Goal: Task Accomplishment & Management: Complete application form

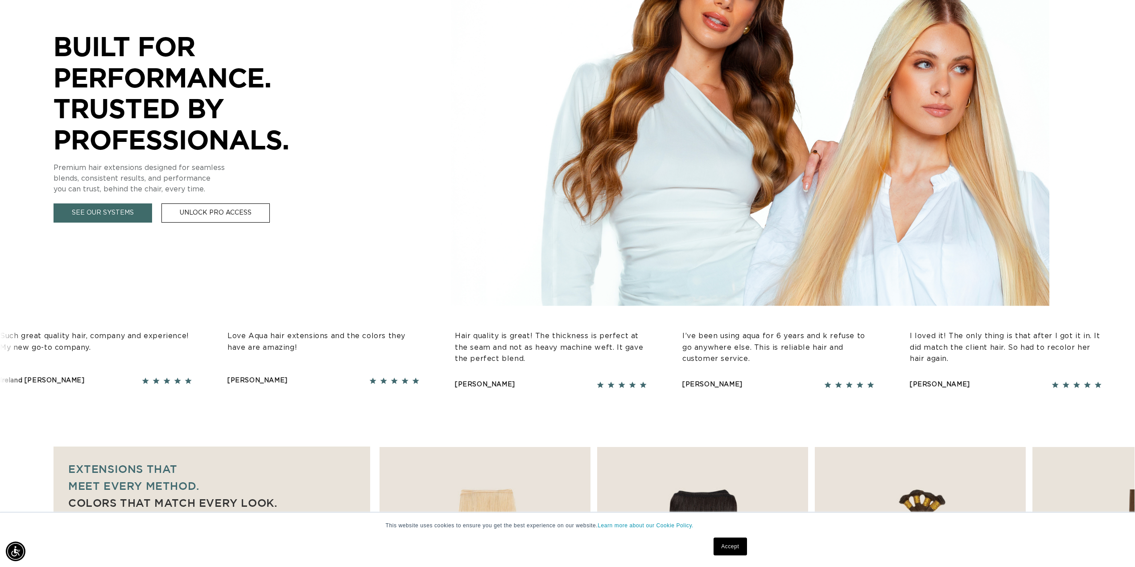
scroll to position [0, 793]
click at [737, 547] on link "Accept" at bounding box center [730, 546] width 33 height 18
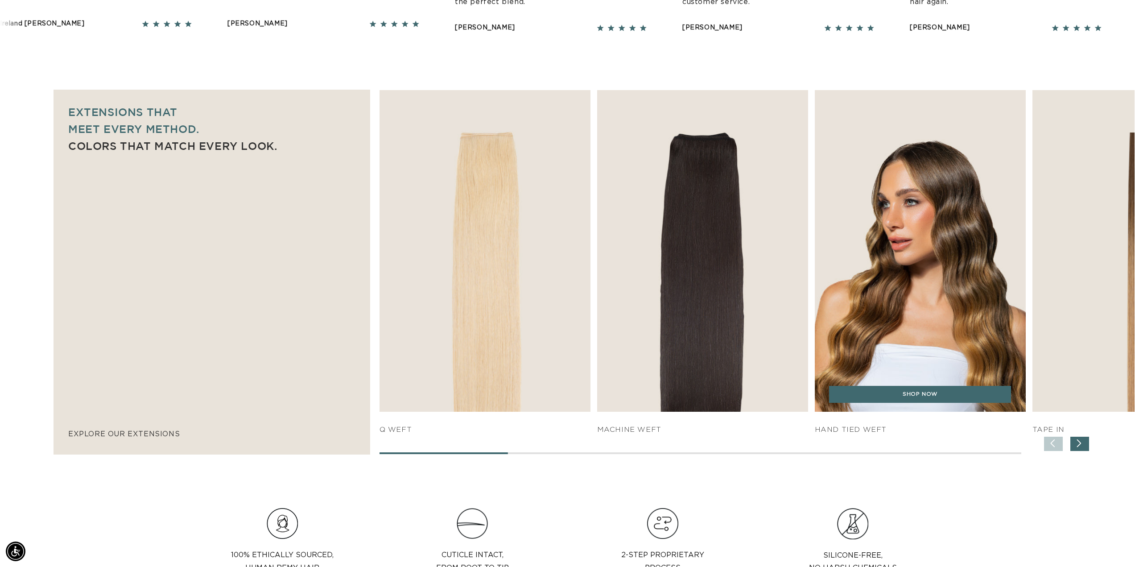
scroll to position [0, 0]
click at [912, 153] on img "3 / 7" at bounding box center [920, 251] width 222 height 338
click at [977, 396] on link "SHOP NOW" at bounding box center [920, 394] width 182 height 17
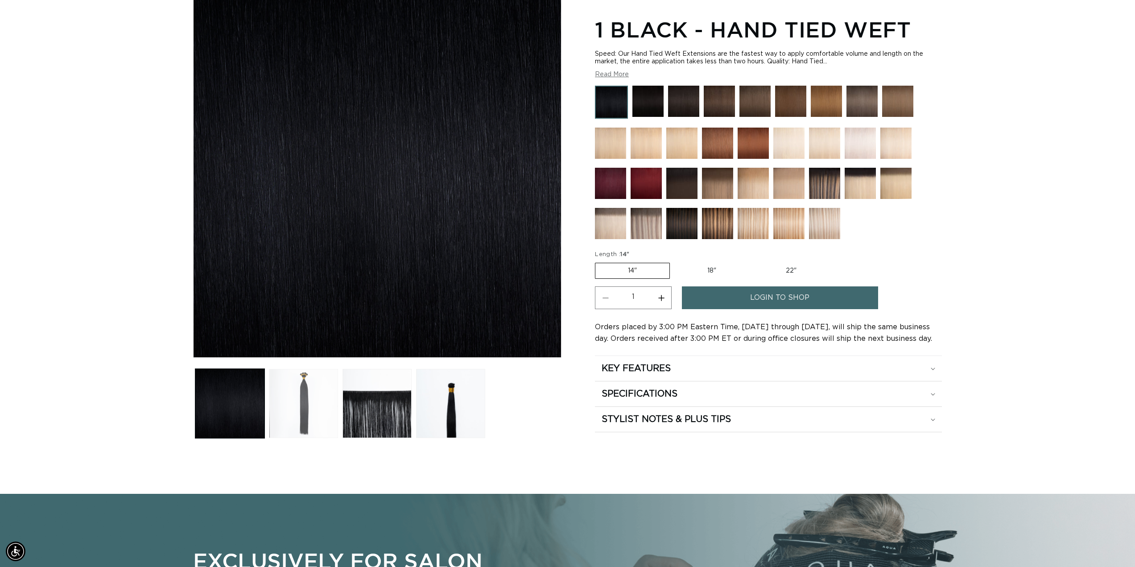
click at [301, 422] on button "Load image 2 in gallery view" at bounding box center [303, 403] width 69 height 69
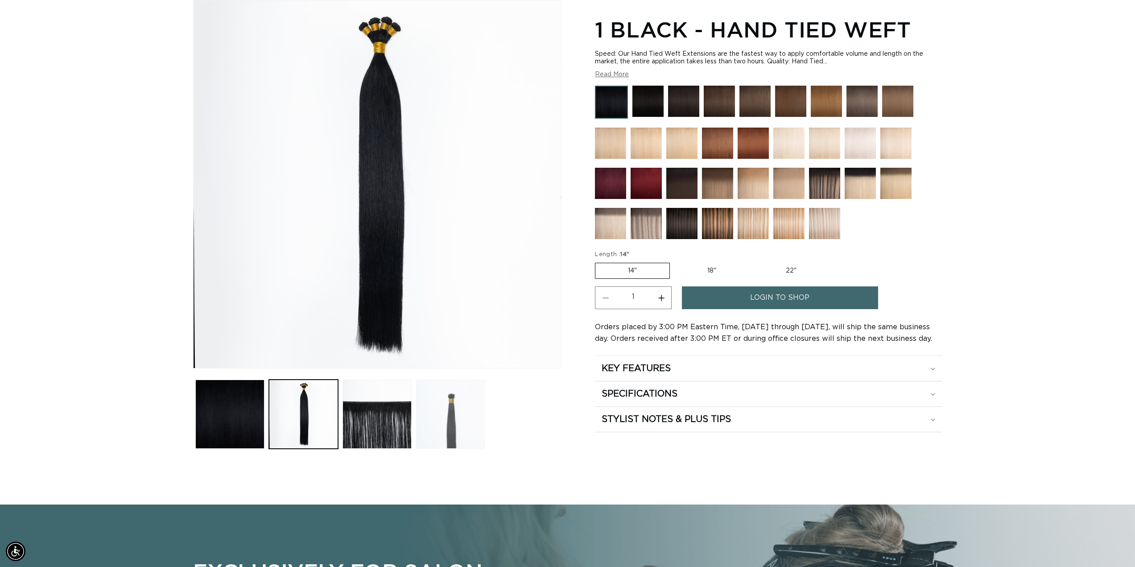
scroll to position [0, 793]
click at [361, 416] on button "Load image 3 in gallery view" at bounding box center [376, 414] width 69 height 69
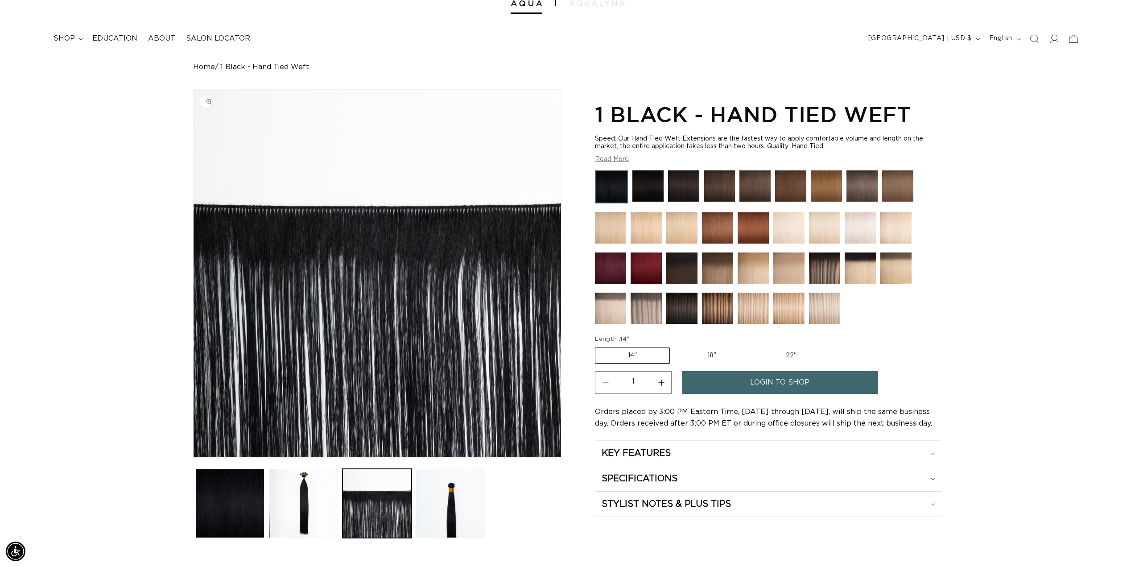
scroll to position [0, 1586]
click at [447, 503] on button "Load image 4 in gallery view" at bounding box center [450, 503] width 69 height 69
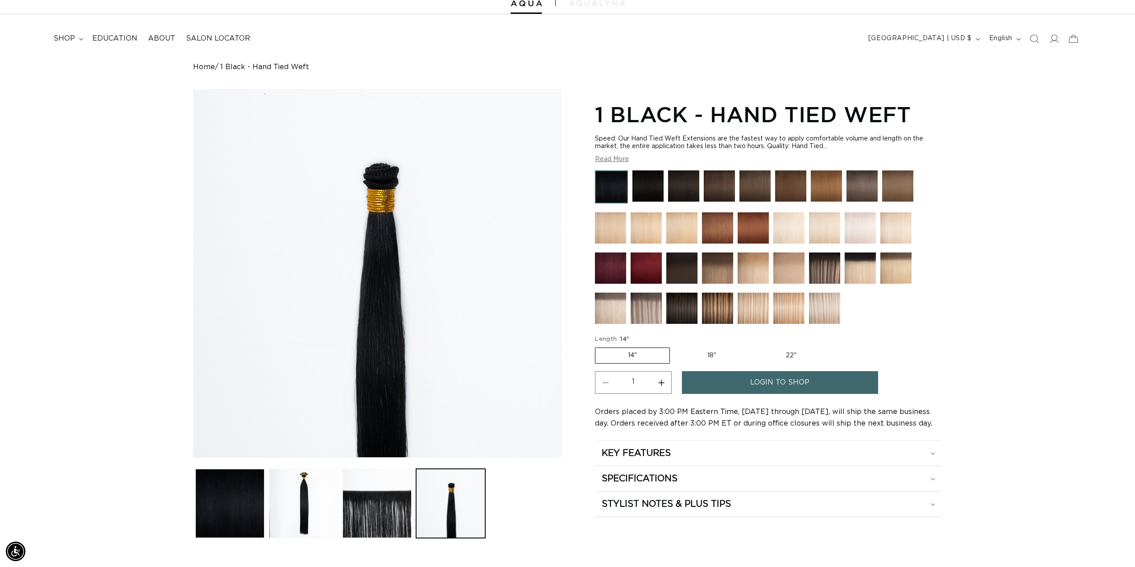
scroll to position [0, 0]
click at [710, 357] on label "18" Variant sold out or unavailable" at bounding box center [712, 355] width 74 height 15
click at [675, 346] on input "18" Variant sold out or unavailable" at bounding box center [674, 346] width 0 height 0
radio input "true"
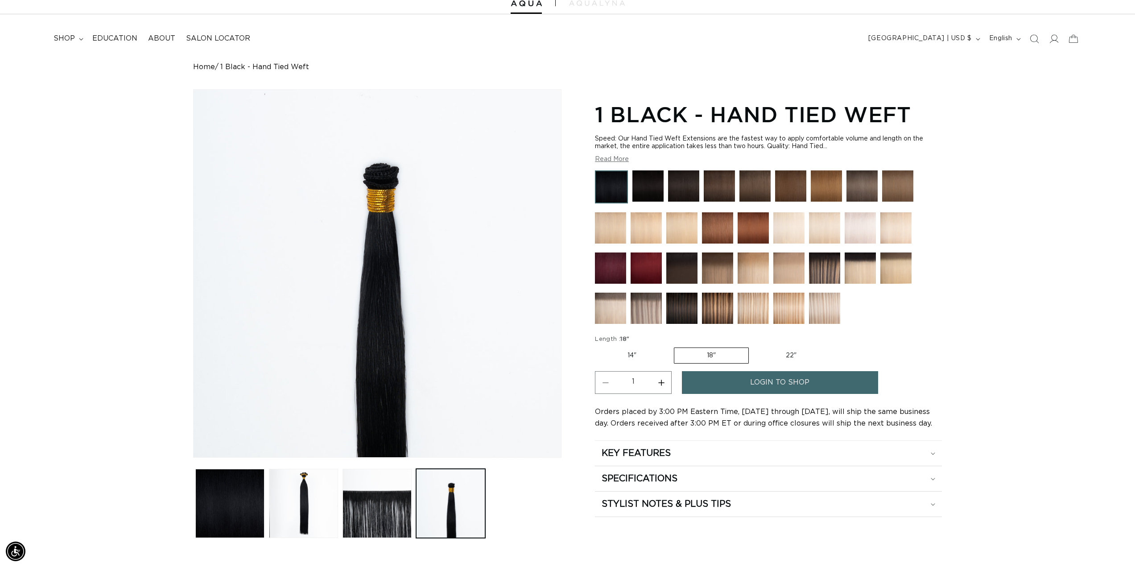
click at [790, 358] on label "22" Variant sold out or unavailable" at bounding box center [791, 355] width 76 height 15
click at [754, 346] on input "22" Variant sold out or unavailable" at bounding box center [753, 346] width 0 height 0
radio input "true"
click at [664, 381] on button "Increase quantity for 1 Black - Hand Tied Weft" at bounding box center [661, 382] width 20 height 23
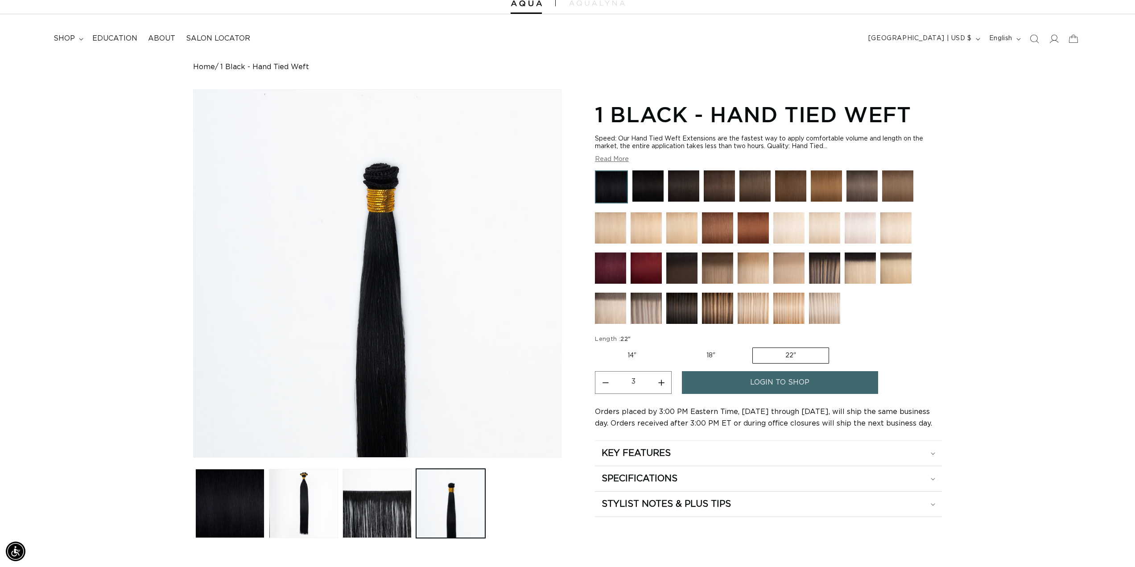
click at [664, 381] on button "Increase quantity for 1 Black - Hand Tied Weft" at bounding box center [661, 382] width 20 height 23
type input "4"
click at [770, 379] on span "login to shop" at bounding box center [779, 382] width 59 height 23
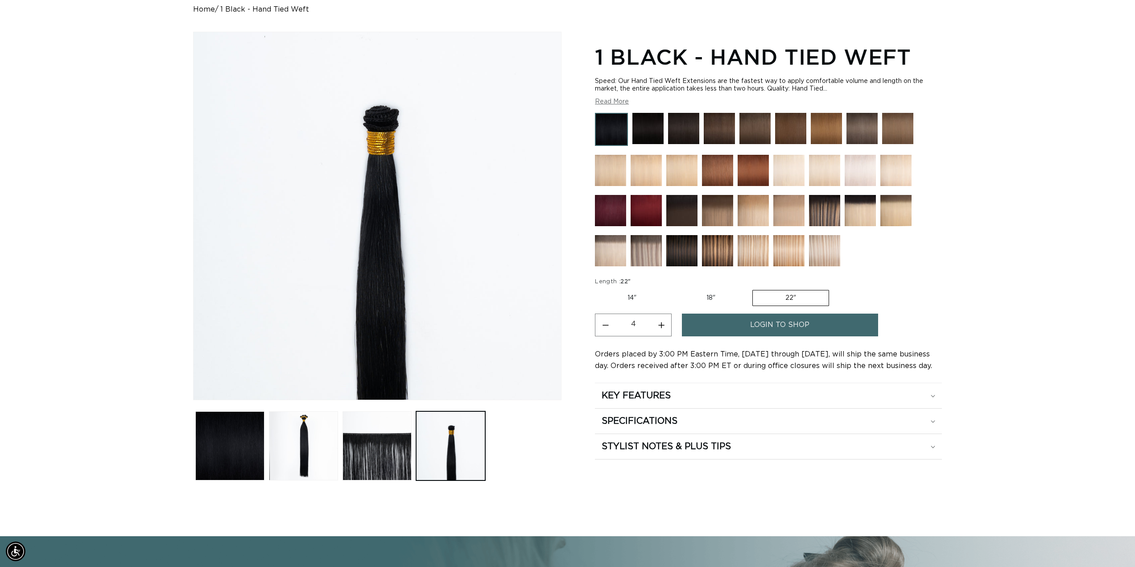
scroll to position [123, 0]
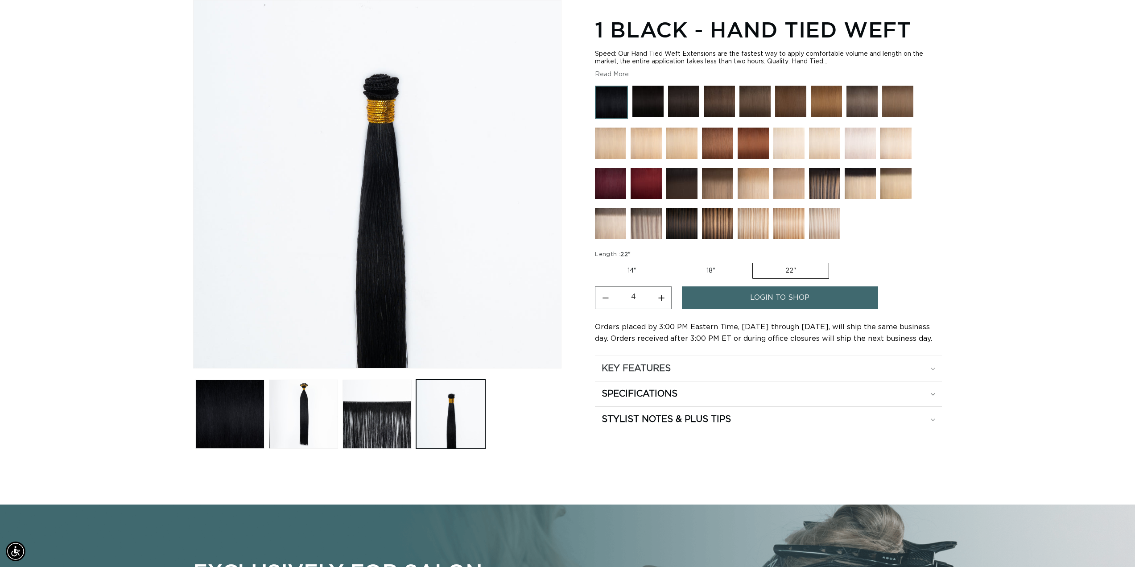
click at [676, 363] on div "KEY FEATURES" at bounding box center [769, 369] width 334 height 12
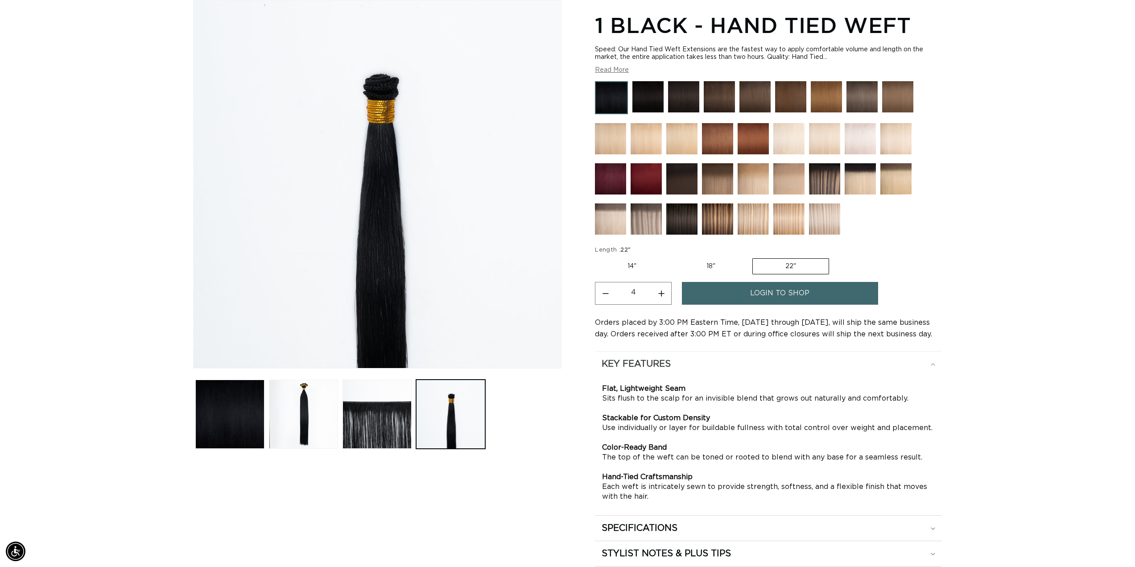
scroll to position [0, 793]
click at [676, 363] on div "KEY FEATURES" at bounding box center [769, 364] width 334 height 12
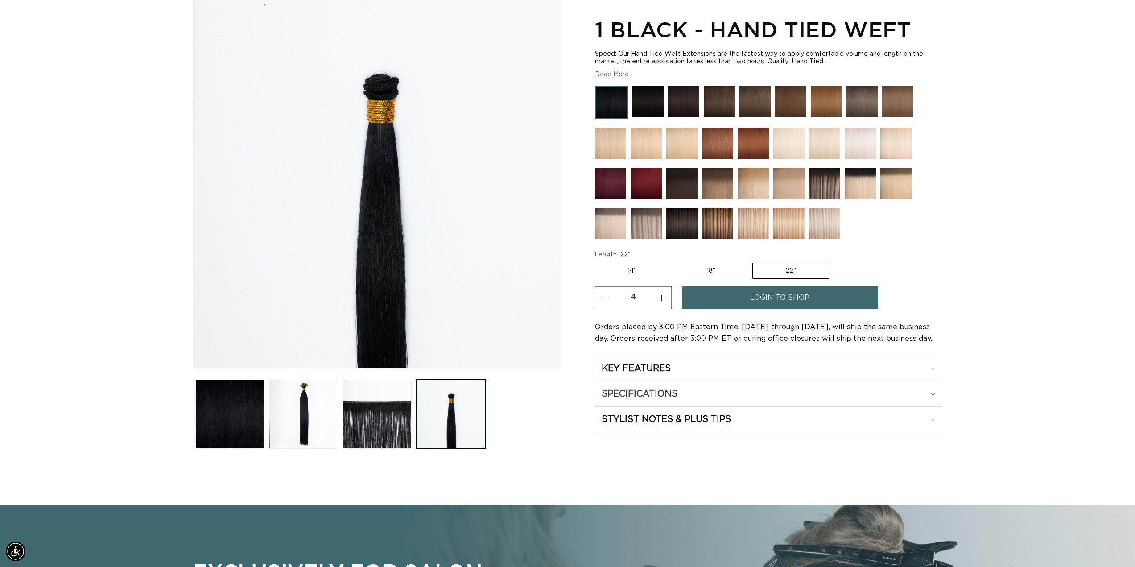
click at [664, 396] on h2 "SPECIFICATIONS" at bounding box center [640, 394] width 76 height 12
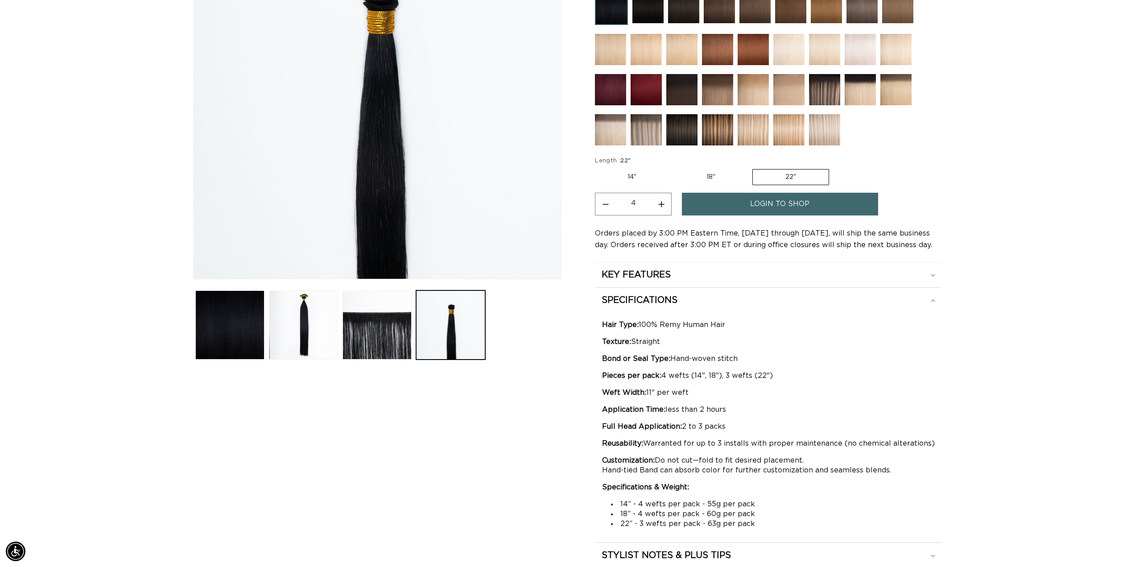
scroll to position [0, 0]
drag, startPoint x: 761, startPoint y: 525, endPoint x: 612, endPoint y: 524, distance: 149.0
click at [612, 524] on li "22” - 3 wefts per pack - 63g per pack" at bounding box center [773, 524] width 324 height 10
click at [511, 449] on div "Image 4 is now available in gallery view Skip to product information Open media…" at bounding box center [377, 239] width 368 height 657
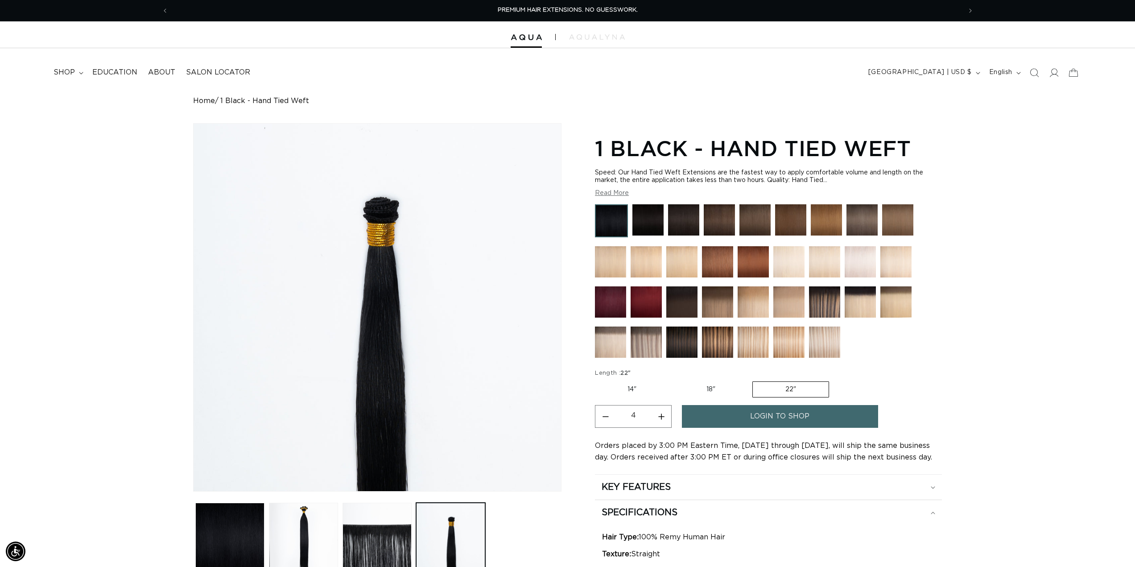
click at [798, 417] on span "login to shop" at bounding box center [779, 416] width 59 height 23
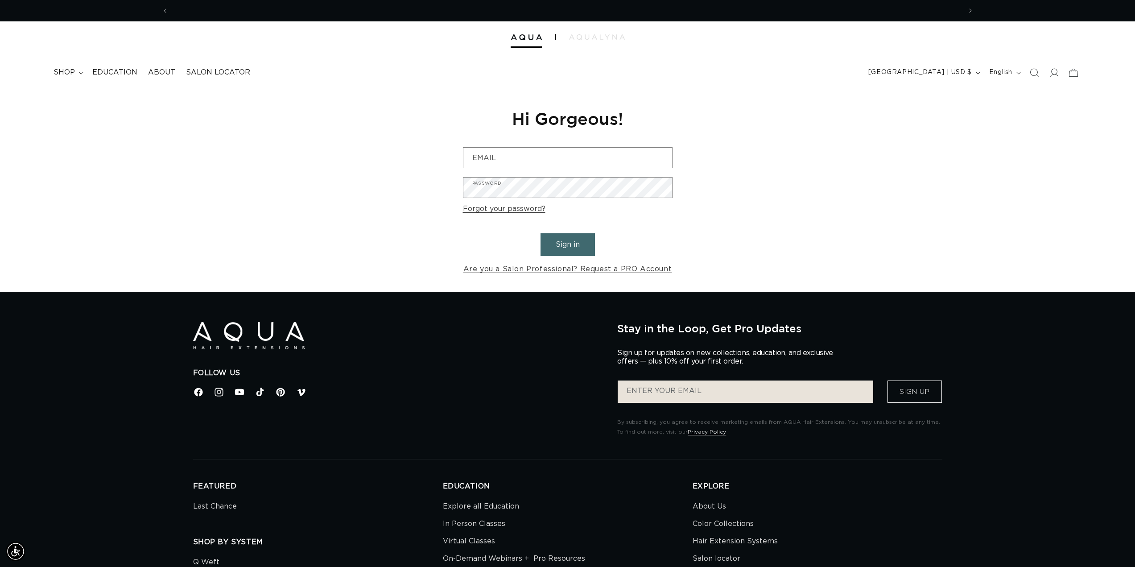
scroll to position [0, 793]
click at [504, 153] on input "Email" at bounding box center [567, 158] width 209 height 20
click at [431, 227] on div "Reset your password We will send you an email to reset your password Email Subm…" at bounding box center [567, 191] width 1135 height 200
click at [479, 270] on link "Are you a Salon Professional? Request a PRO Account" at bounding box center [567, 269] width 209 height 13
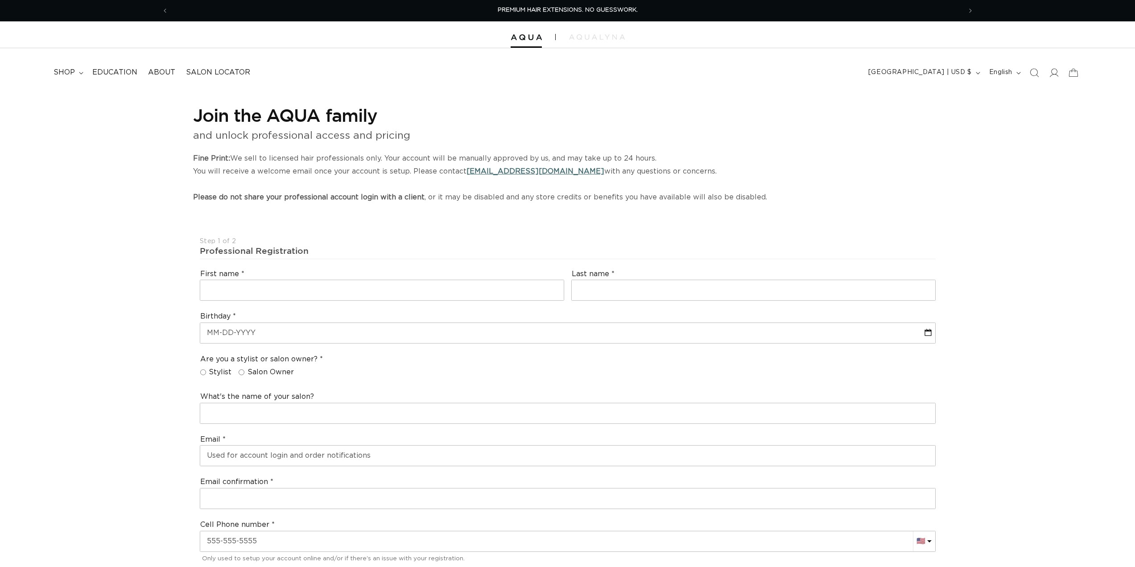
select select "US"
select select "[GEOGRAPHIC_DATA]"
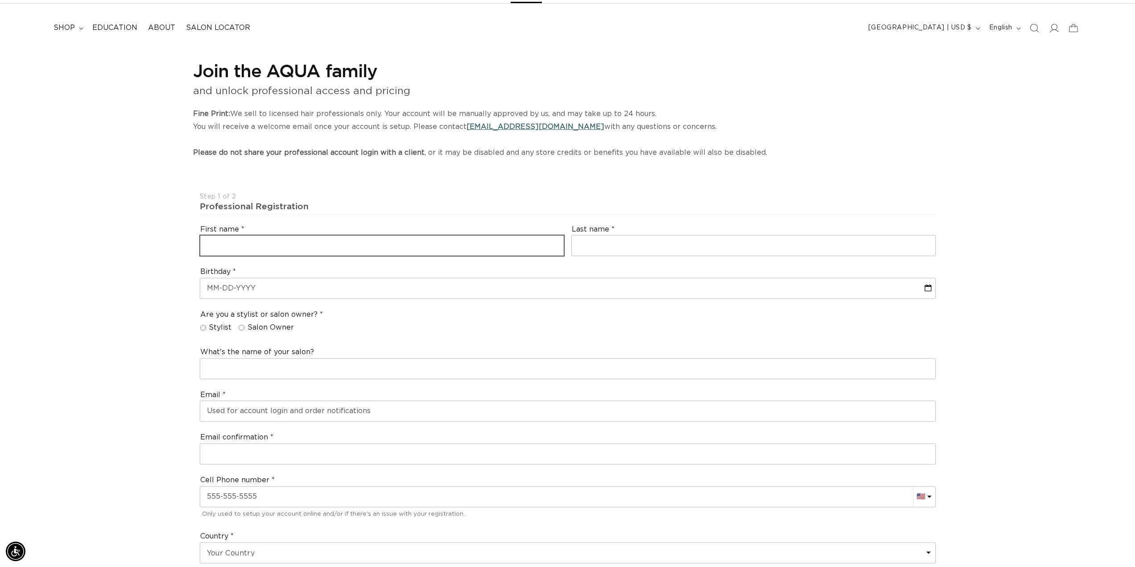
click at [284, 242] on input "text" at bounding box center [381, 245] width 363 height 20
type input "Zoe"
type input "King"
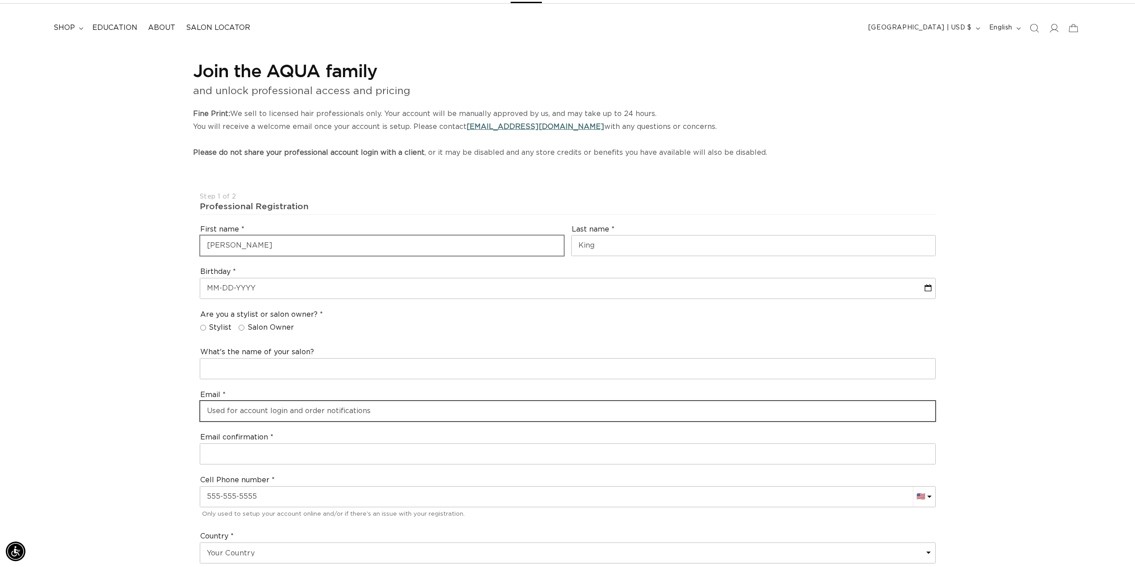
type input "lindgrenzoe85@gmail.com"
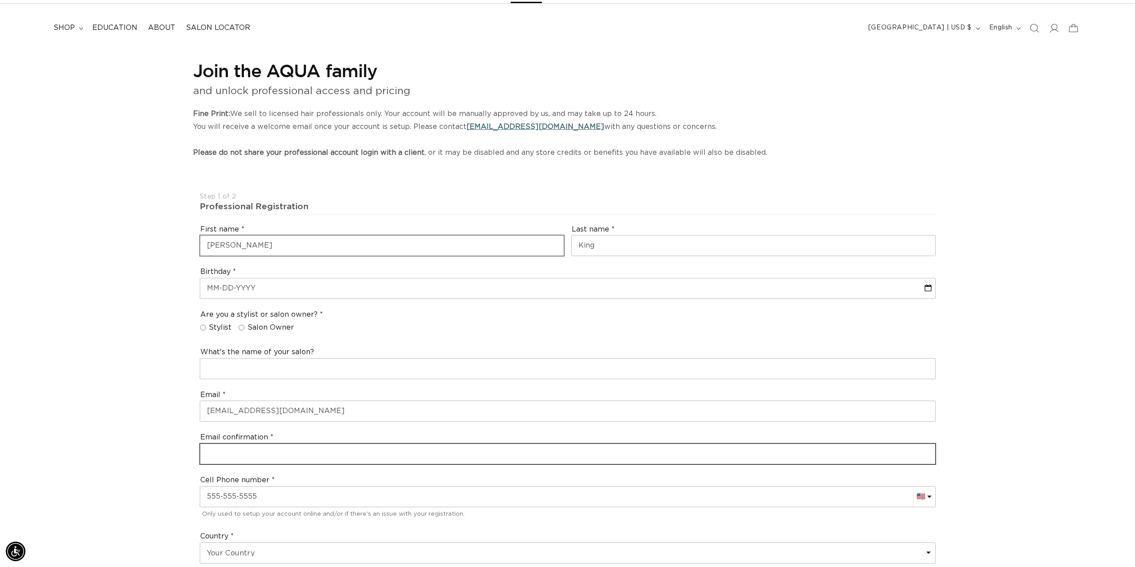
type input "lindgrenzoe85@gmail.com"
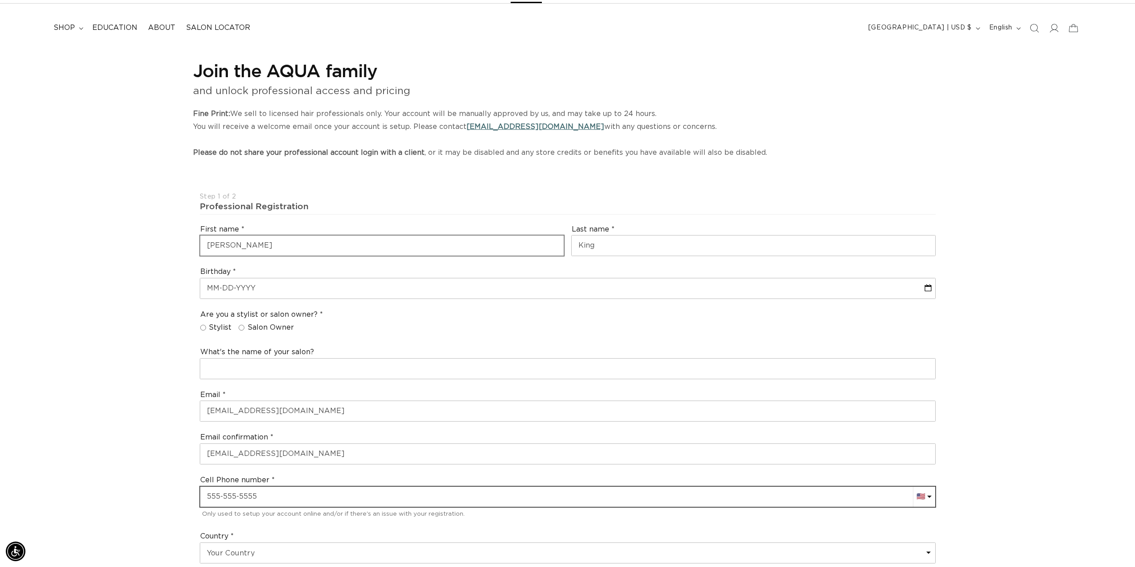
type input "+1 612 505 4582"
select select "Texas"
type input "78130"
type input "+1 612 505 4582"
drag, startPoint x: 612, startPoint y: 247, endPoint x: 540, endPoint y: 248, distance: 71.4
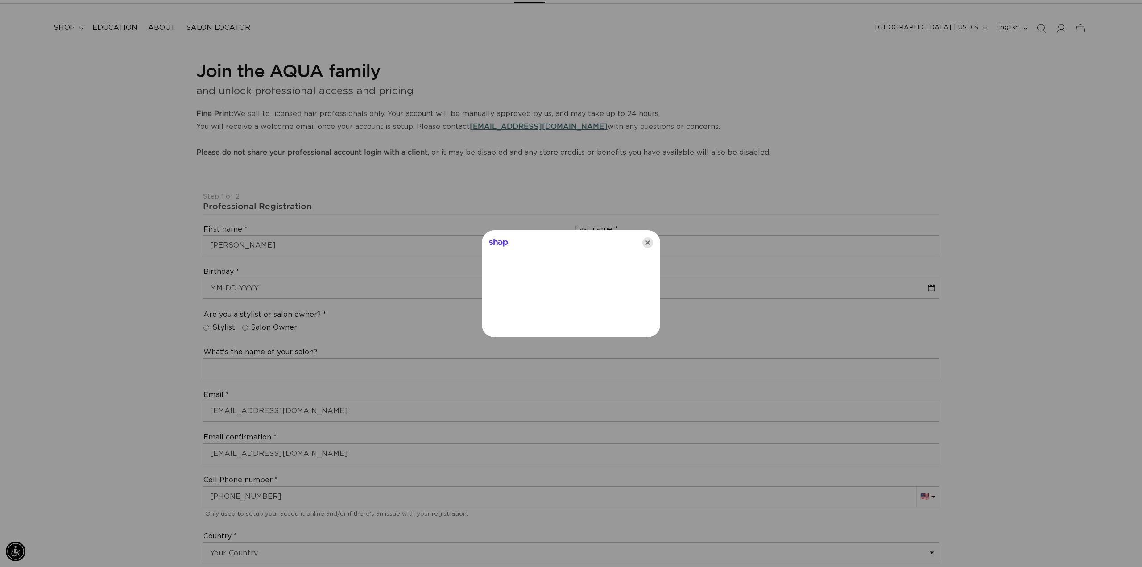
click at [644, 242] on icon "Close" at bounding box center [647, 242] width 11 height 11
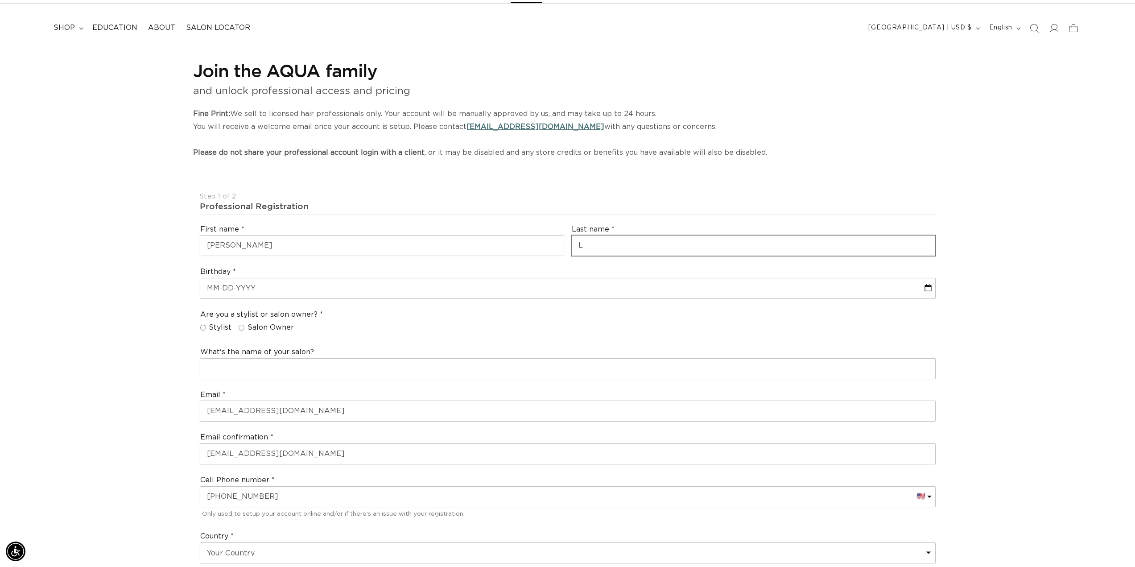
scroll to position [0, 0]
click at [668, 239] on input "L" at bounding box center [753, 245] width 363 height 20
type input "Lindgren"
drag, startPoint x: 625, startPoint y: 194, endPoint x: 619, endPoint y: 206, distance: 14.4
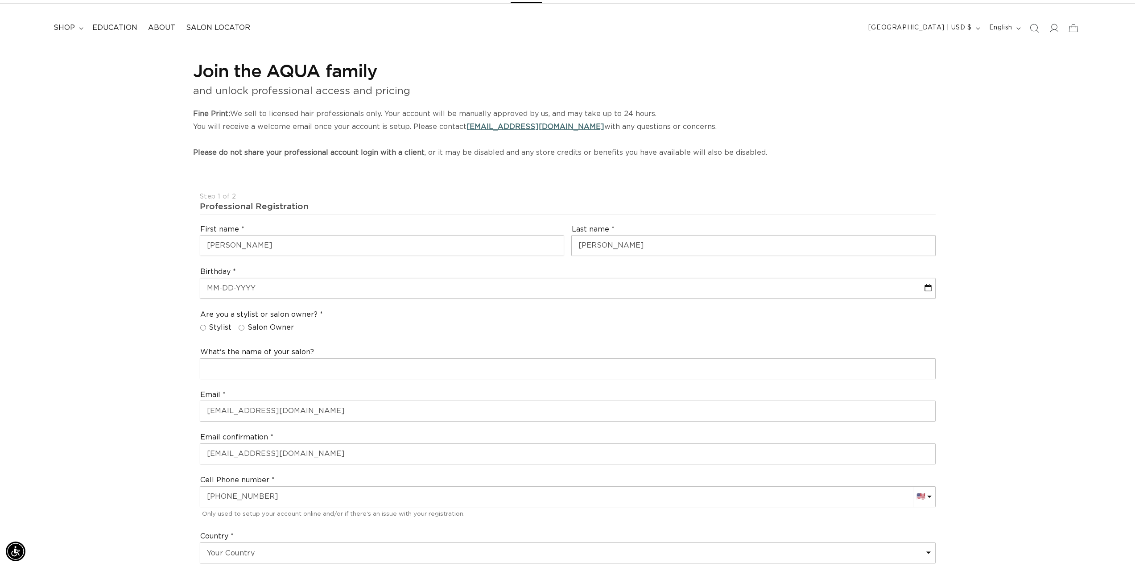
click at [625, 194] on div "Step 1 of 2" at bounding box center [568, 197] width 736 height 8
click at [311, 280] on input "text" at bounding box center [567, 288] width 735 height 20
select select "8"
select select "2025"
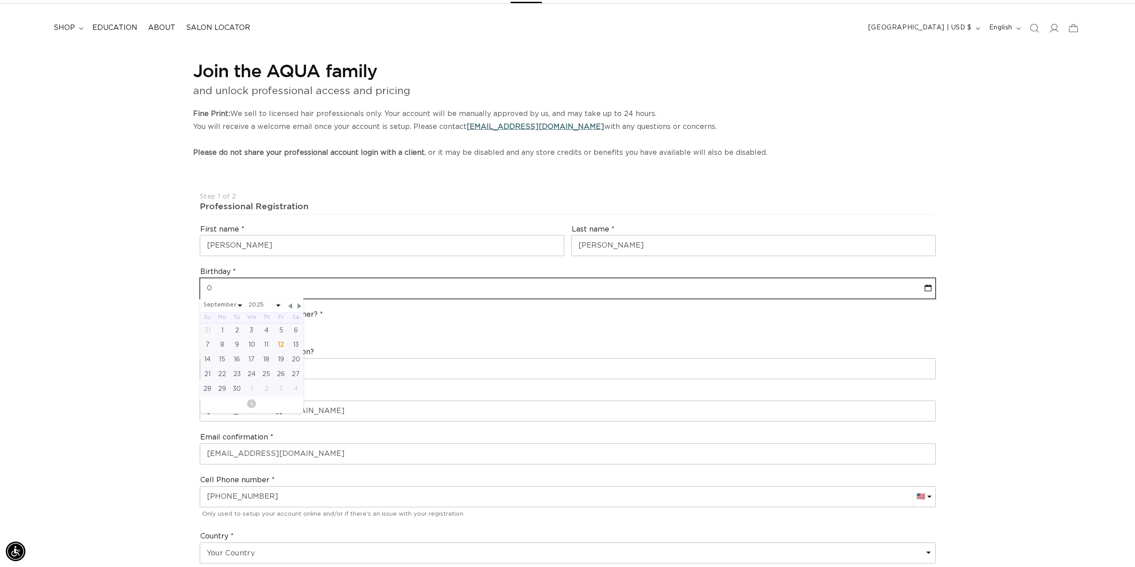
type input "08"
select select "8"
select select "2025"
type input "08-07"
select select "8"
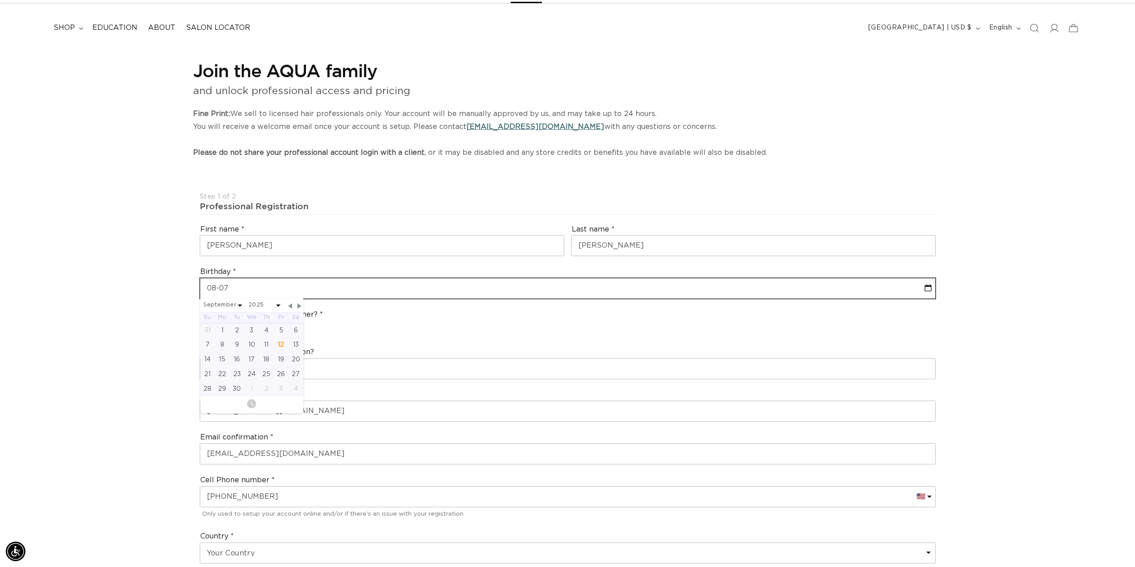
select select "2025"
type input "08-07-1"
select select "8"
select select "2025"
type input "08-07-199"
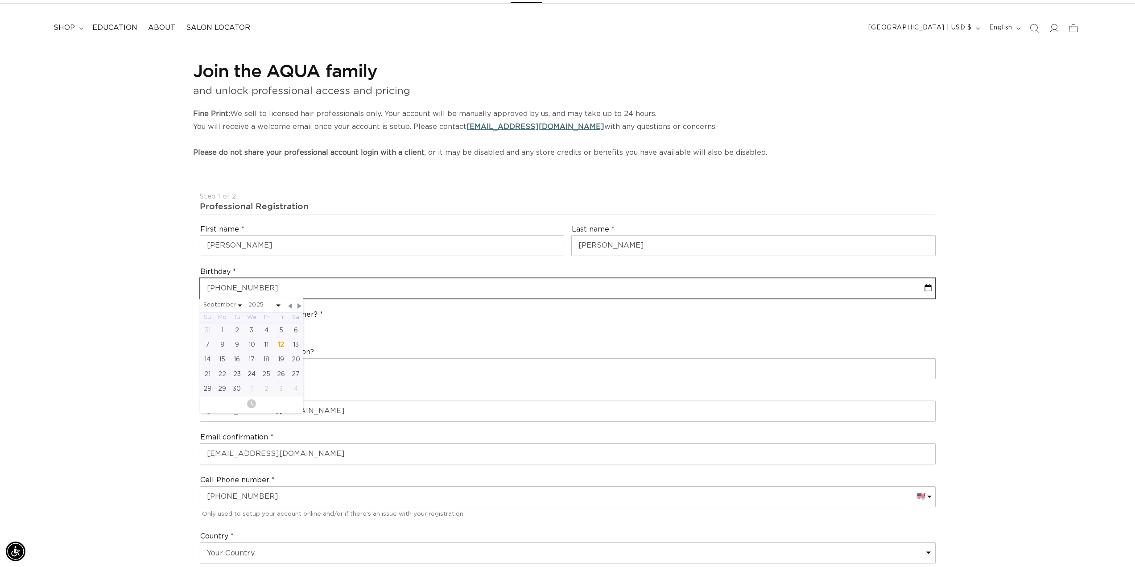
select select "8"
select select "2025"
type input "08-07-1997"
select select "7"
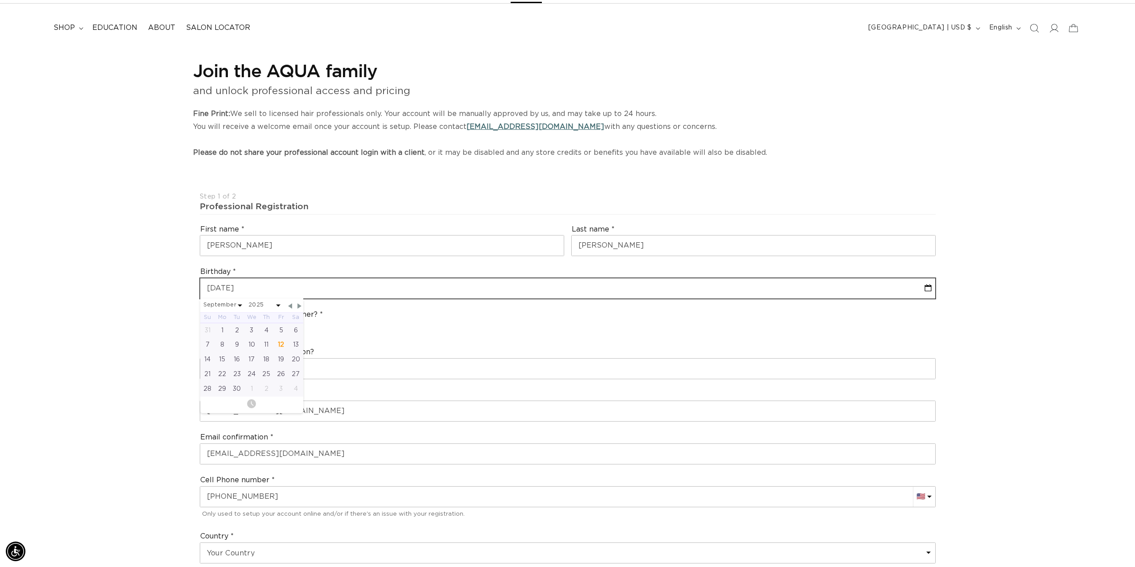
select select "1997"
type input "08-07-1997"
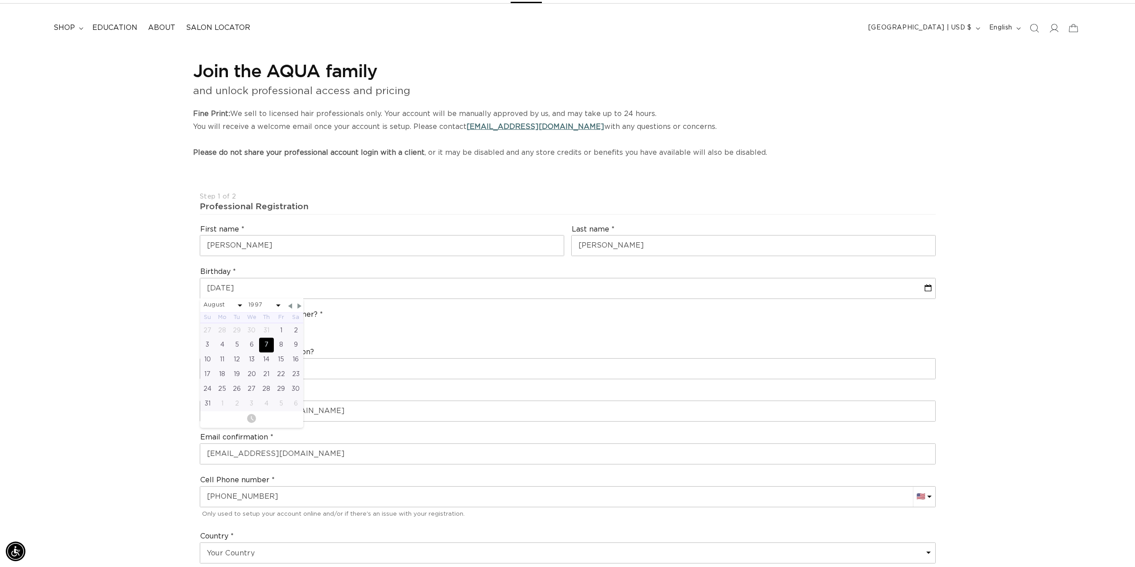
click at [151, 285] on div "Join the AQUA family and unlock professional access and pricing Fine Print: We …" at bounding box center [568, 551] width 856 height 1008
click at [207, 325] on label "Stylist" at bounding box center [216, 327] width 32 height 9
click at [206, 325] on input "Stylist" at bounding box center [203, 328] width 6 height 6
radio input "true"
click at [209, 330] on span "Stylist" at bounding box center [220, 327] width 23 height 9
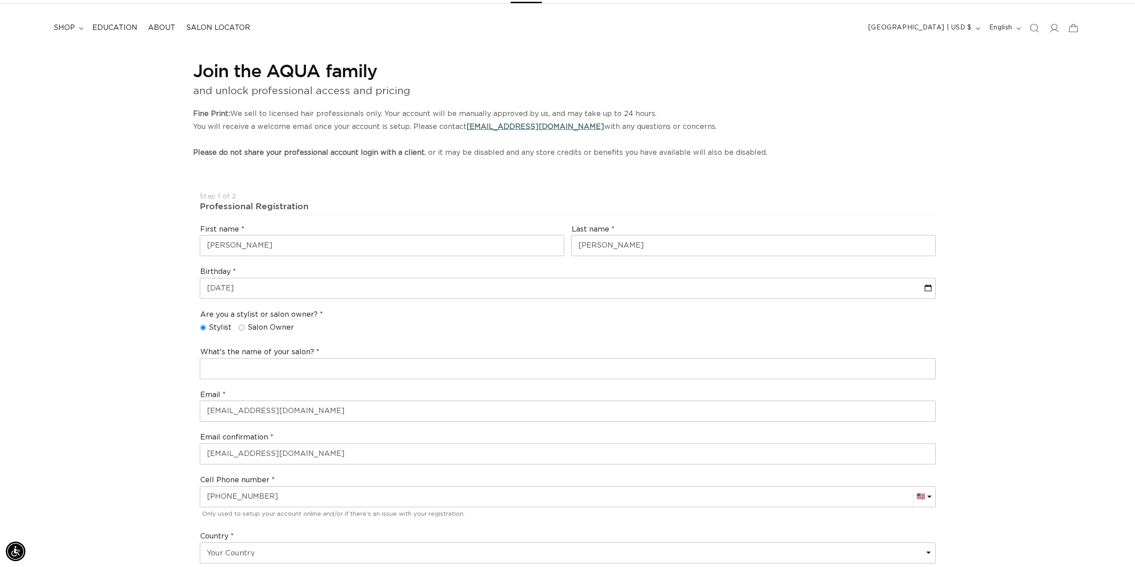
click at [206, 330] on input "Stylist" at bounding box center [203, 328] width 6 height 6
click at [267, 376] on input "text" at bounding box center [567, 369] width 735 height 20
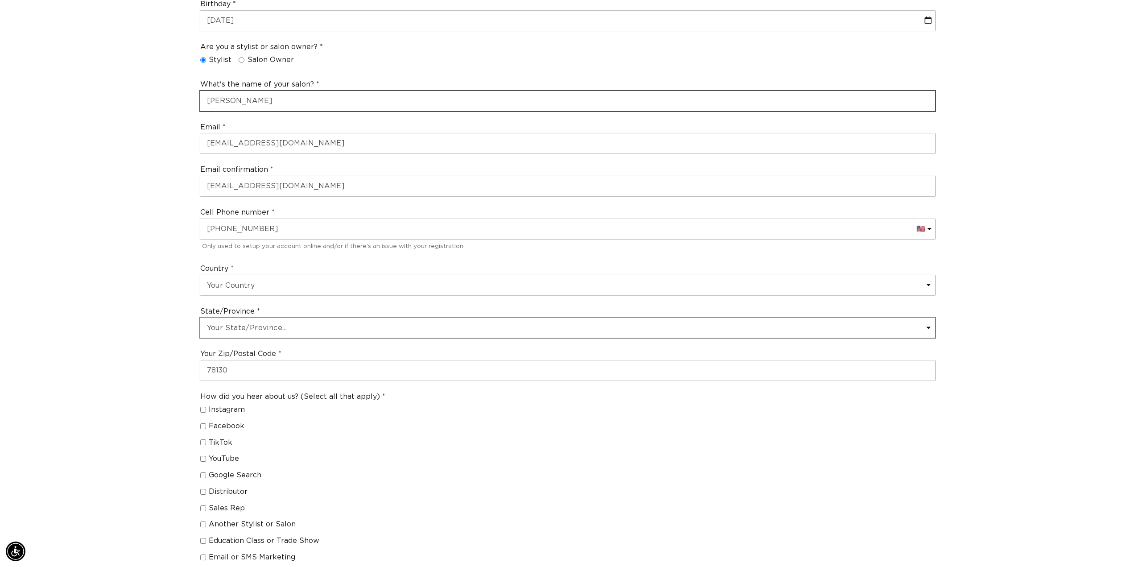
type input "Rocco Altobelli"
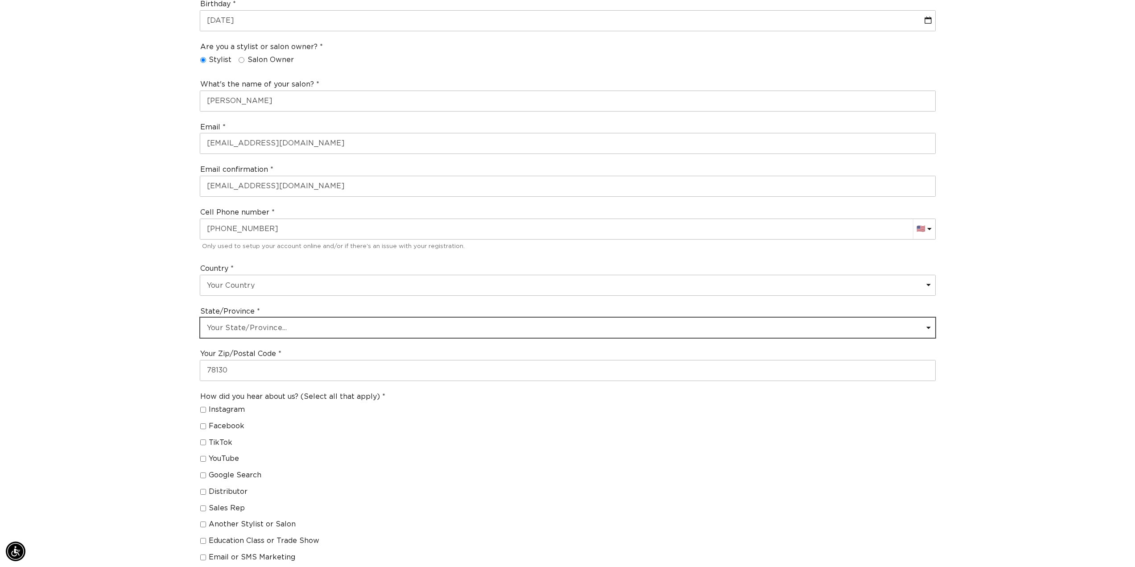
click at [285, 325] on select "Your State/Province... Alabama Alaska American Samoa Arizona Arkansas Californi…" at bounding box center [567, 328] width 735 height 20
select select "Minnesota"
click at [200, 318] on select "Your State/Province... Alabama Alaska American Samoa Arizona Arkansas Californi…" at bounding box center [567, 328] width 735 height 20
drag, startPoint x: 275, startPoint y: 367, endPoint x: 170, endPoint y: 375, distance: 104.7
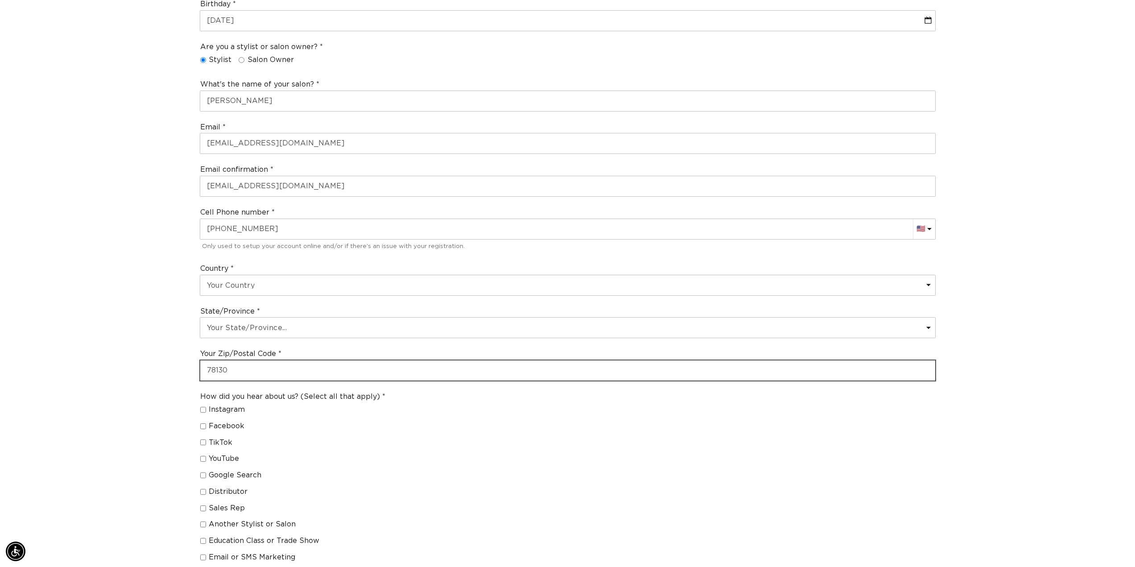
click at [170, 375] on div "Join the AQUA family and unlock professional access and pricing Fine Print: We …" at bounding box center [568, 283] width 856 height 1008
type input "55328"
click at [169, 375] on div "Join the AQUA family and unlock professional access and pricing Fine Print: We …" at bounding box center [568, 283] width 856 height 1008
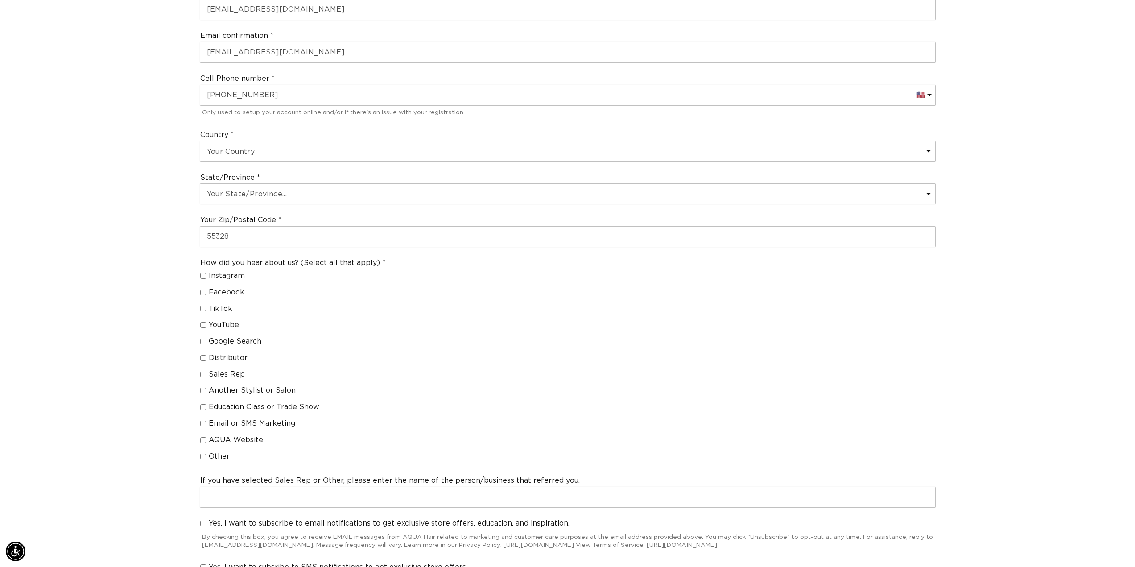
scroll to position [0, 0]
click at [216, 438] on span "AQUA Website" at bounding box center [236, 439] width 54 height 9
click at [206, 438] on input "AQUA Website" at bounding box center [203, 440] width 6 height 6
checkbox input "true"
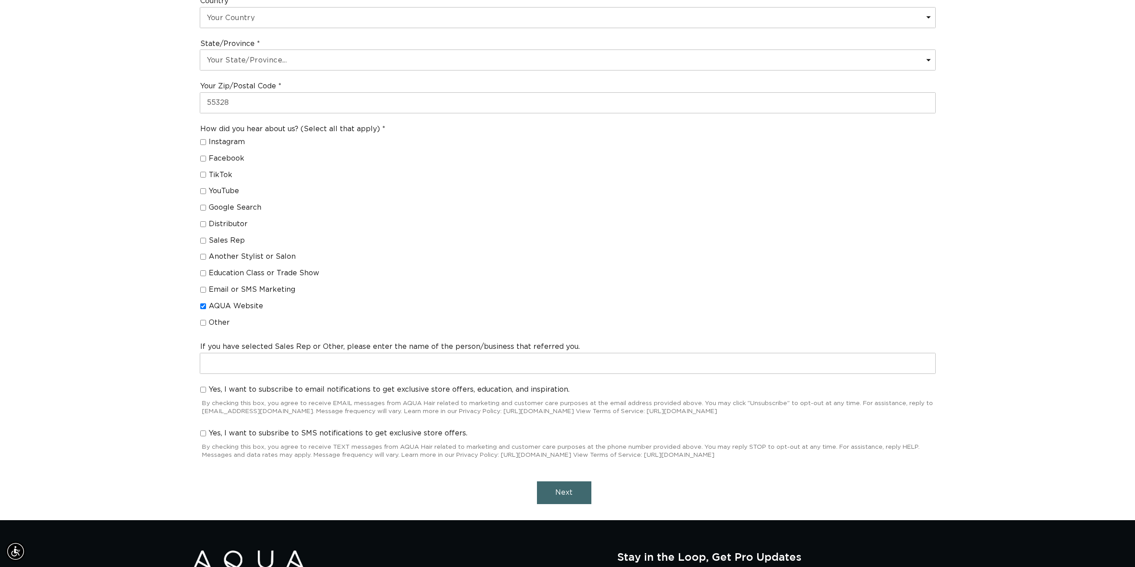
scroll to position [0, 793]
click at [575, 489] on button "Next" at bounding box center [564, 492] width 54 height 23
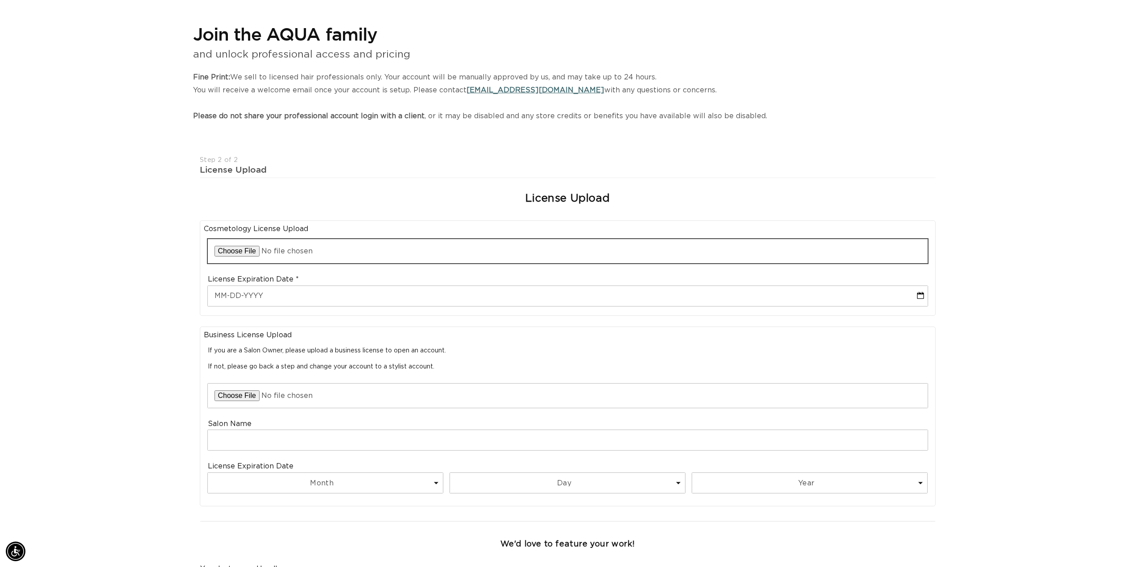
scroll to position [89, 0]
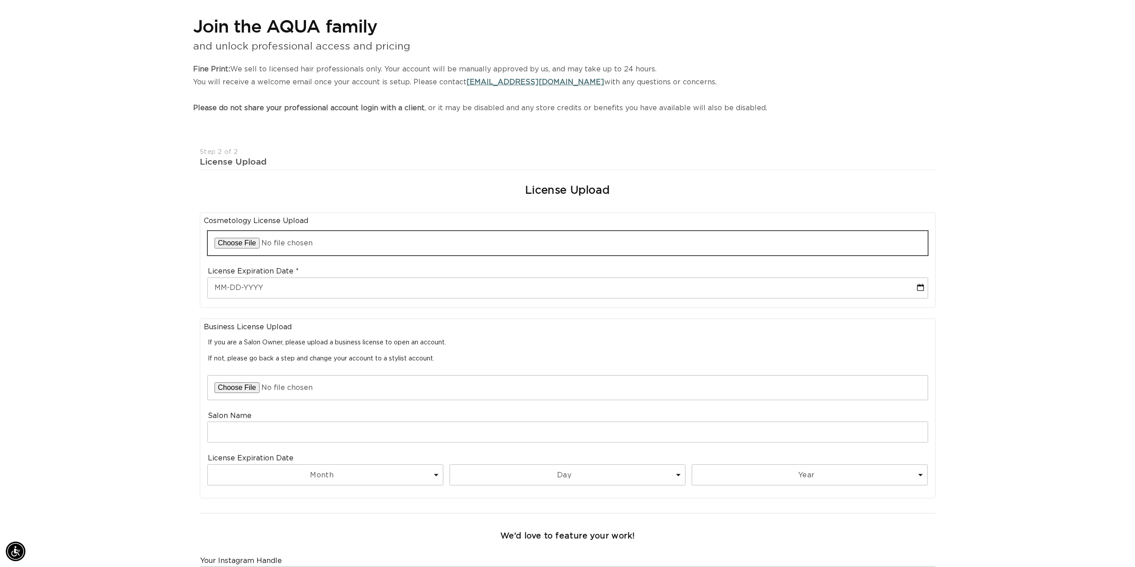
click at [228, 243] on input "file" at bounding box center [568, 243] width 720 height 24
type input "C:\fakepath\Z.Lindgren Cosmo License.pdf"
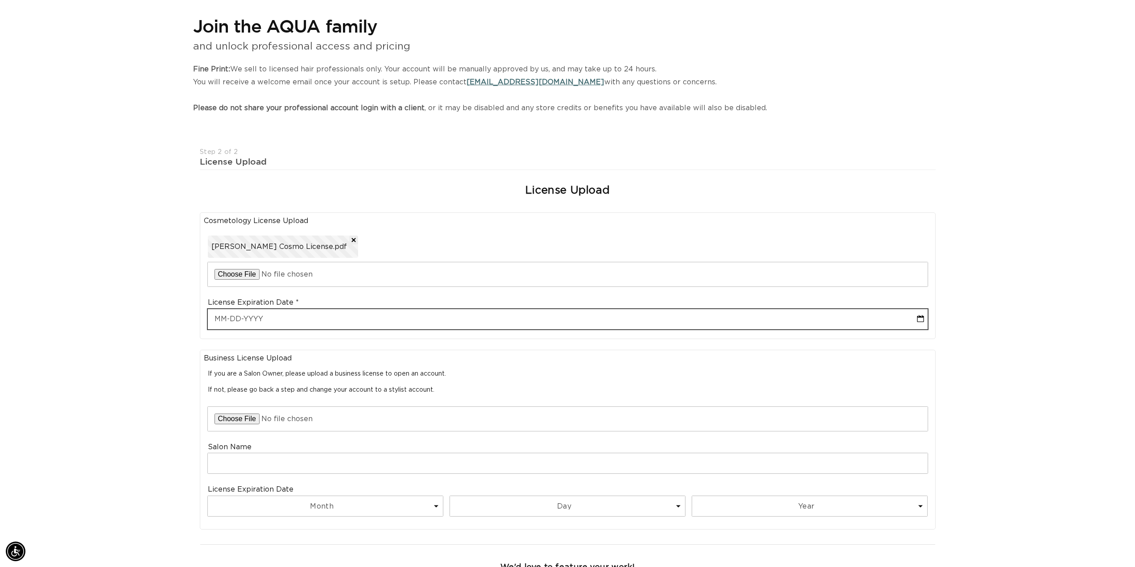
click at [223, 316] on input "text" at bounding box center [568, 319] width 720 height 20
select select "8"
type input "0"
select select "8"
type input "08"
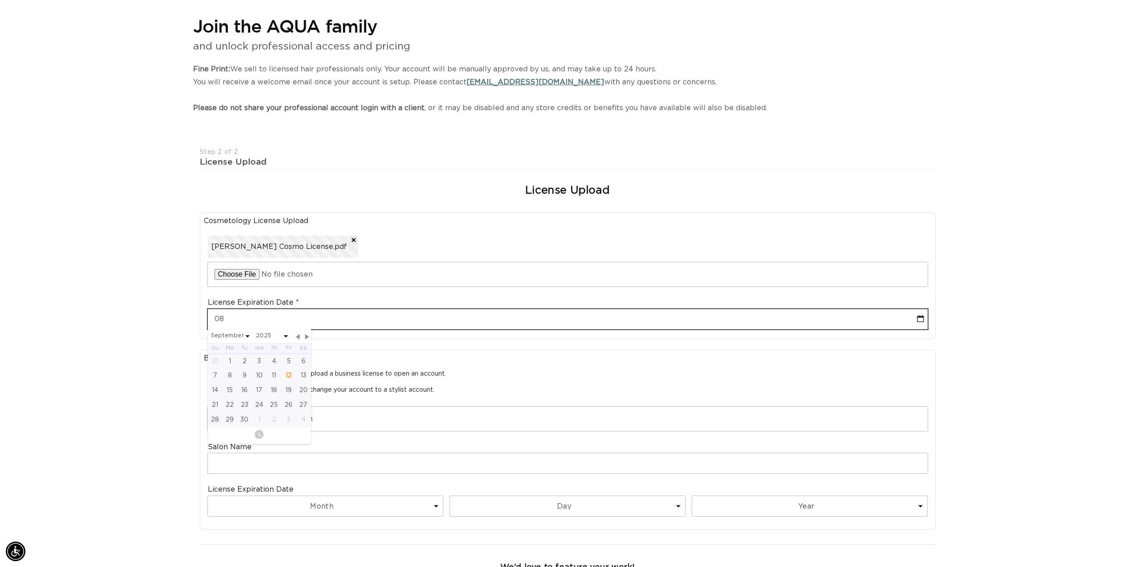
select select "8"
type input "08-3"
select select "8"
type input "08-31"
select select "8"
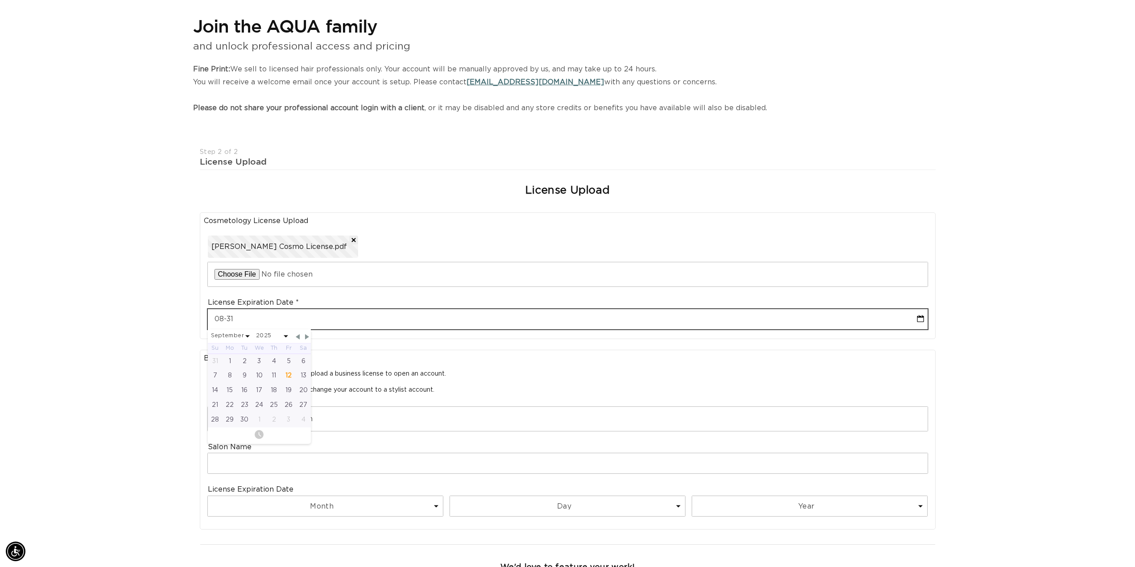
scroll to position [0, 0]
type input "08-31-20"
select select "8"
type input "08-31-202"
select select "8"
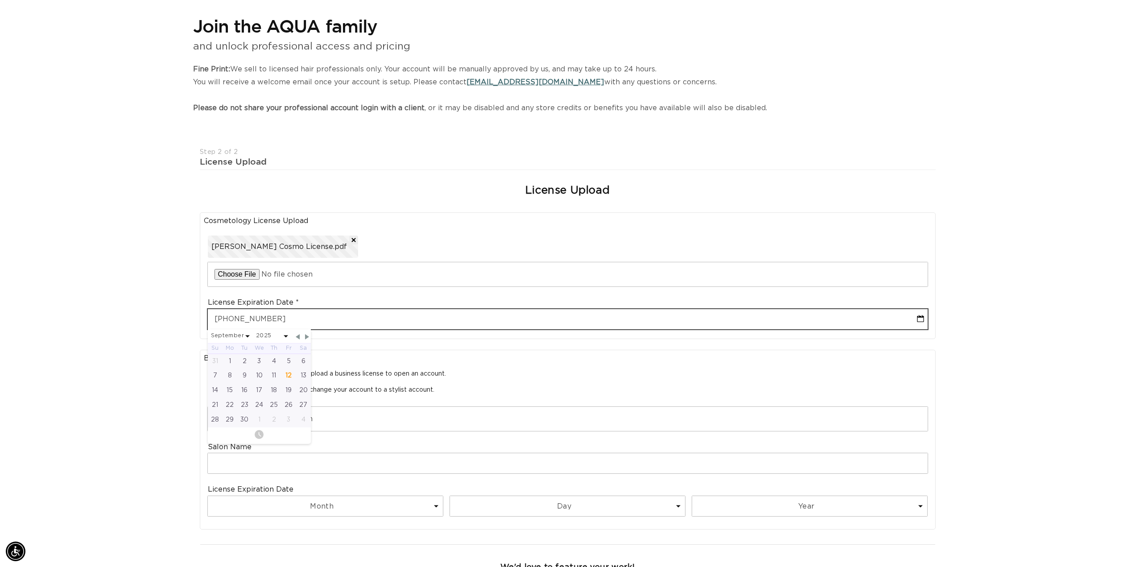
type input "08-31-2026"
select select "7"
select select "2026"
type input "08-31-2026"
click at [225, 435] on div "31" at bounding box center [230, 434] width 15 height 15
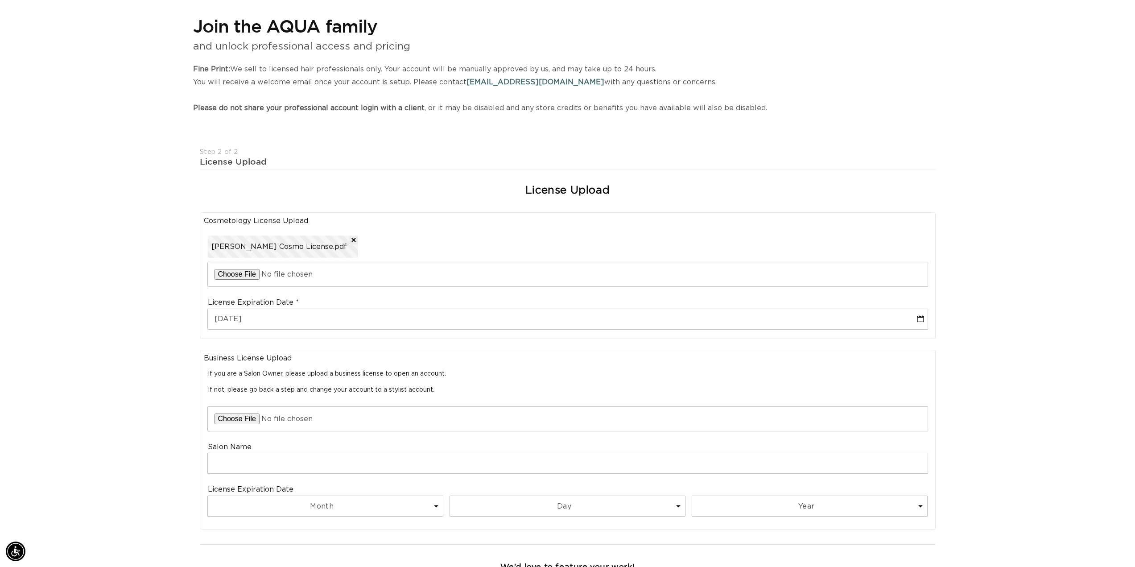
click at [143, 367] on div "Join the AQUA family and unlock professional access and pricing Fine Print: We …" at bounding box center [568, 358] width 856 height 713
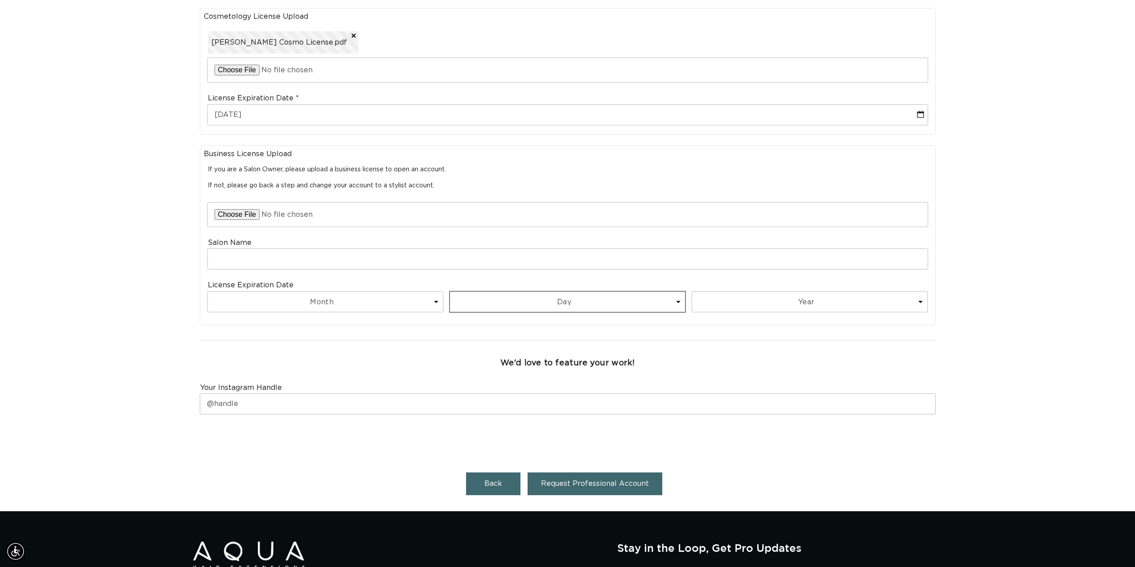
scroll to position [312, 0]
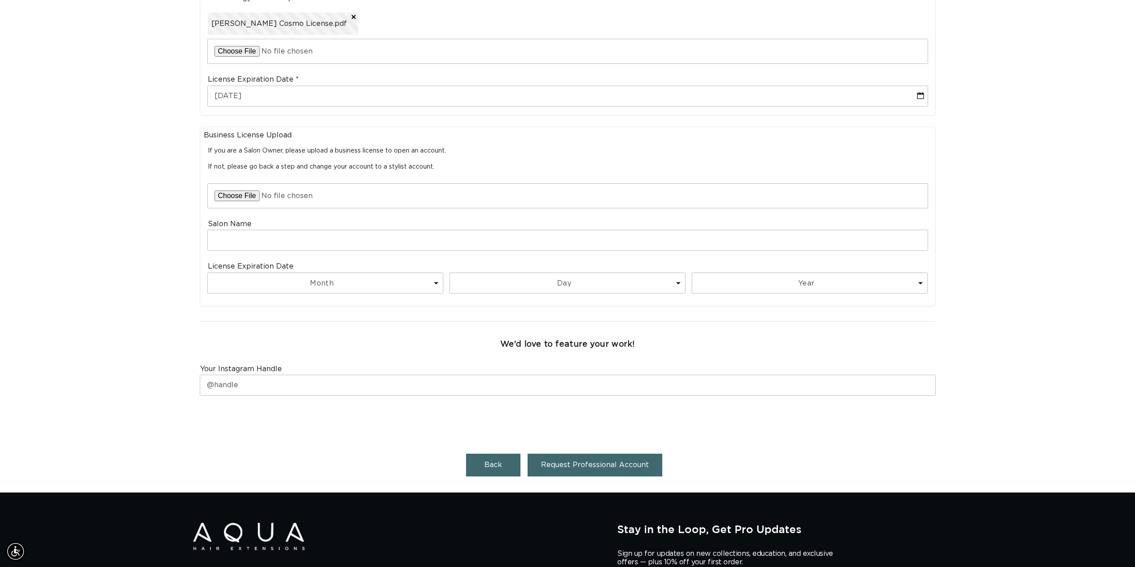
click at [623, 466] on span "Request Professional Account" at bounding box center [595, 464] width 108 height 7
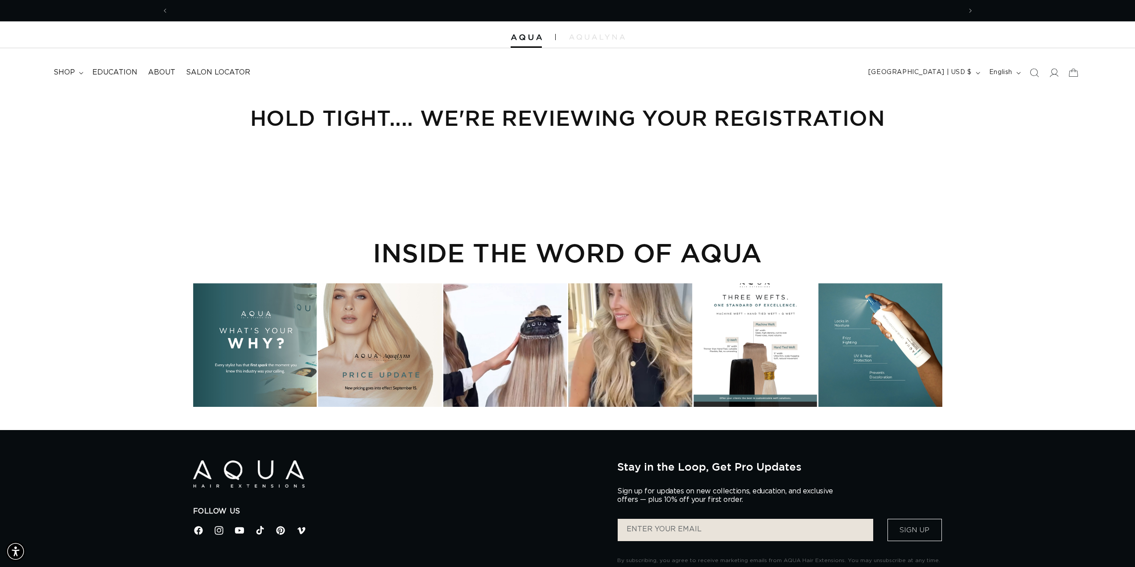
scroll to position [0, 793]
click at [452, 144] on div "Hold Tight.... we're reviewing your Registration" at bounding box center [568, 126] width 856 height 70
click at [494, 234] on div "INSIDE THE WORD OF AQUA" at bounding box center [567, 310] width 749 height 191
click at [75, 77] on summary "shop" at bounding box center [67, 72] width 39 height 20
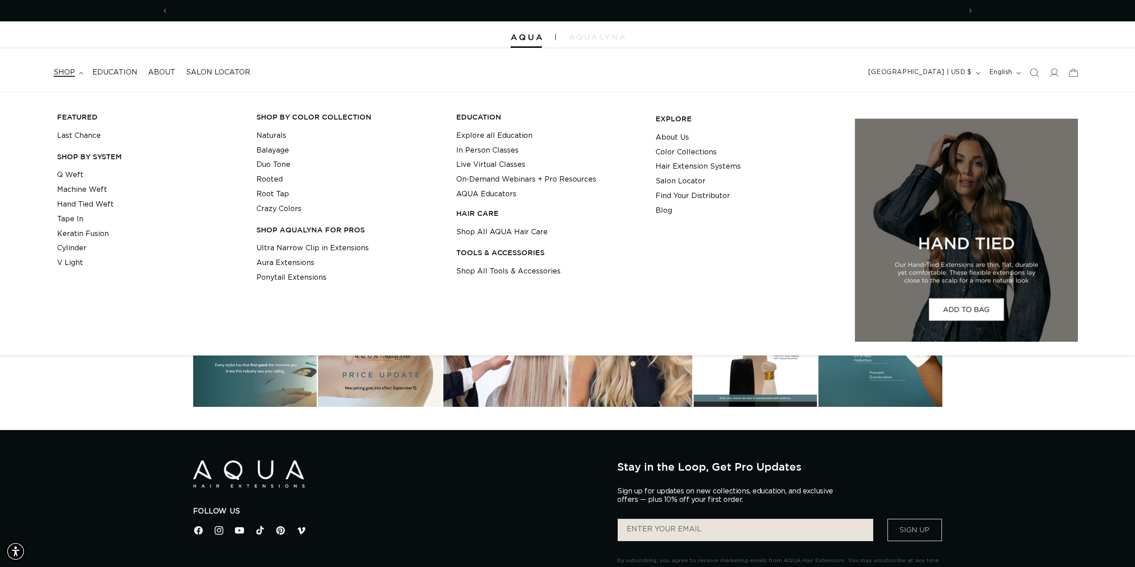
scroll to position [0, 0]
click at [75, 77] on summary "shop" at bounding box center [67, 72] width 39 height 20
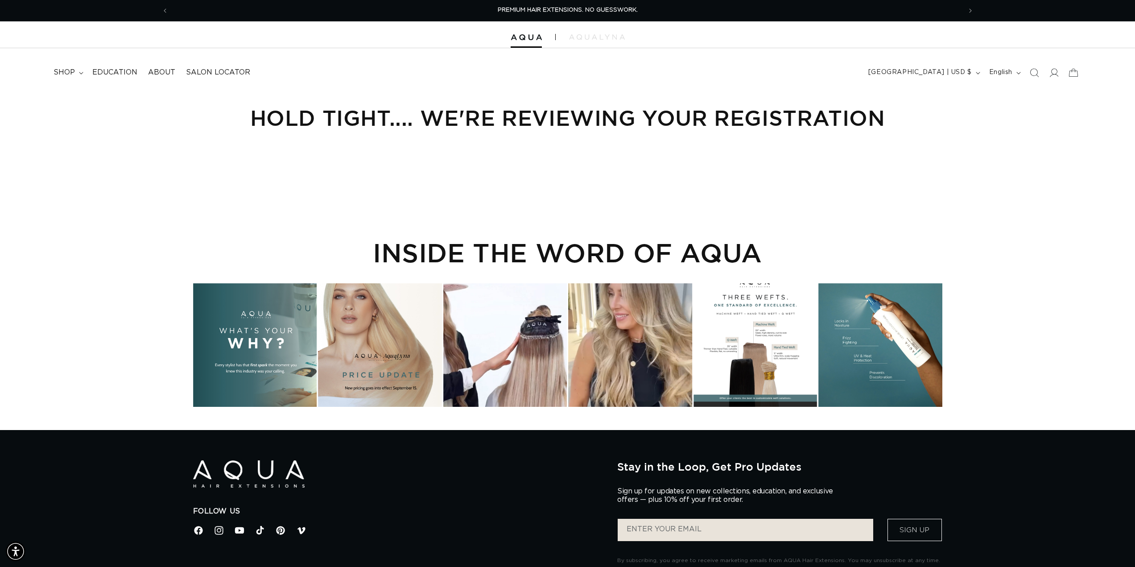
click at [614, 153] on div "Hold Tight.... we're reviewing your Registration" at bounding box center [568, 126] width 856 height 70
click at [462, 193] on main "Hold Tight.... we're reviewing your Registration INSIDE THE WORD OF AQUA" at bounding box center [567, 260] width 1135 height 338
